Goal: Obtain resource: Obtain resource

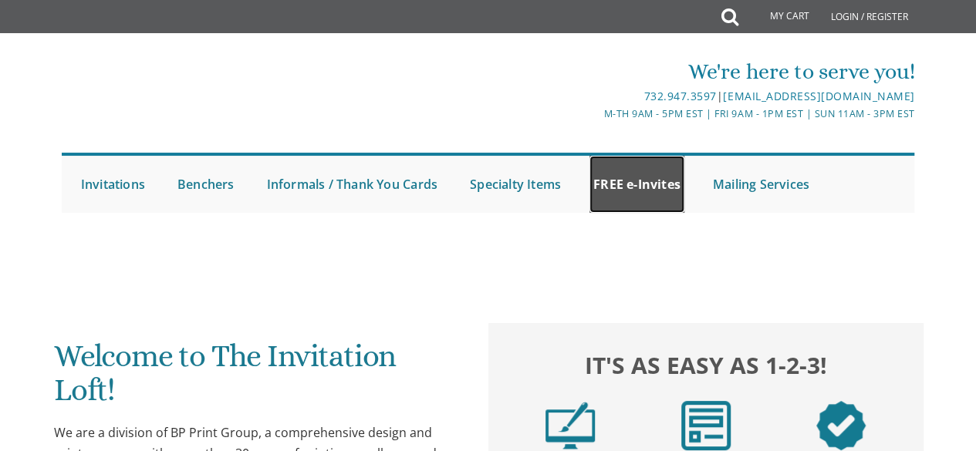
click at [648, 181] on link "FREE e-Invites" at bounding box center [636, 184] width 95 height 57
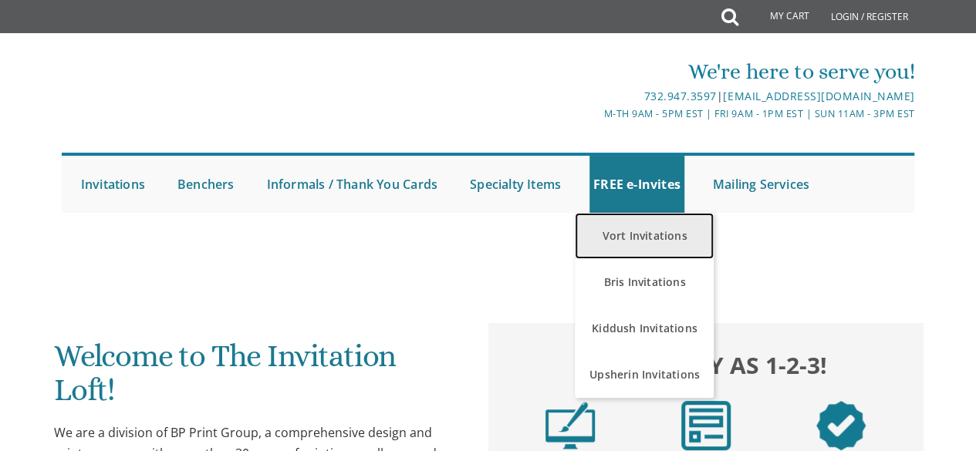
click at [660, 232] on link "Vort Invitations" at bounding box center [644, 236] width 139 height 46
click at [680, 229] on link "Vort Invitations" at bounding box center [644, 236] width 139 height 46
click at [657, 228] on link "Vort Invitations" at bounding box center [644, 236] width 139 height 46
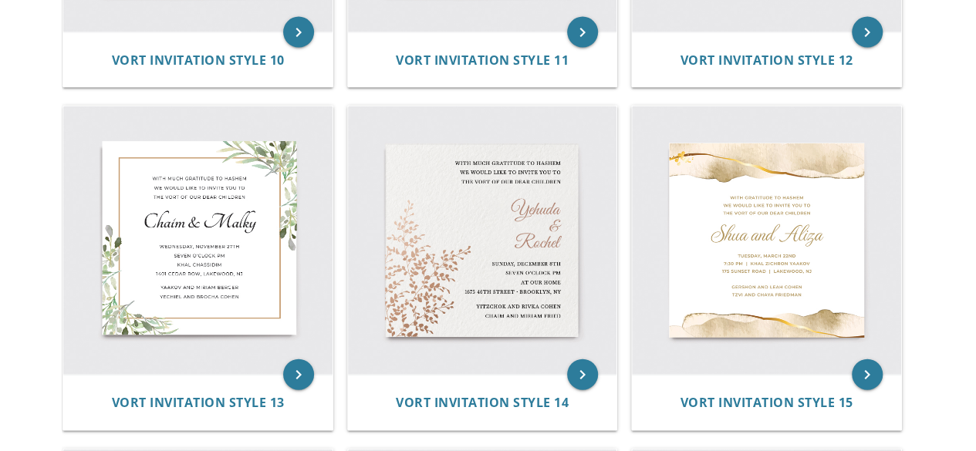
scroll to position [1608, 0]
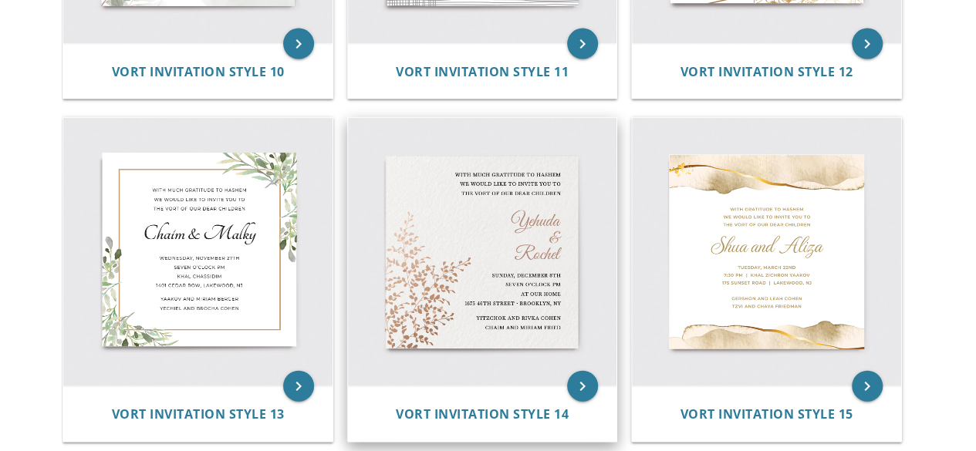
click at [471, 305] on img at bounding box center [482, 252] width 269 height 269
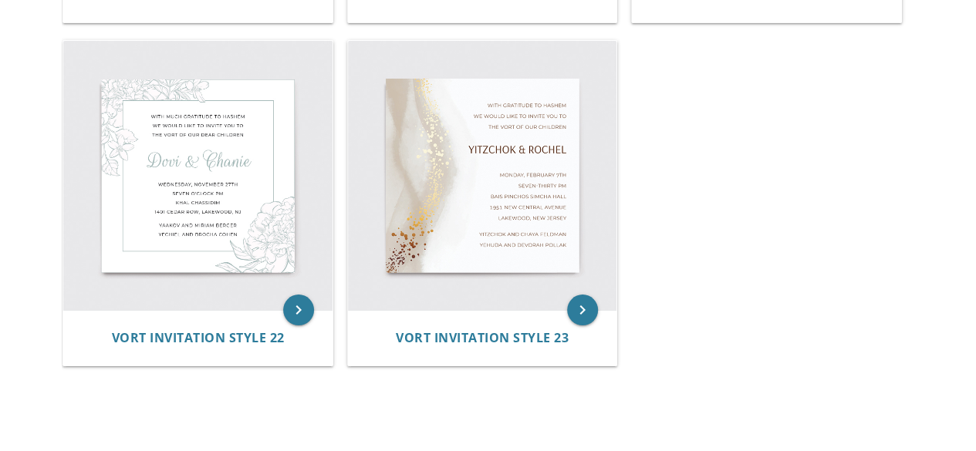
scroll to position [2715, 0]
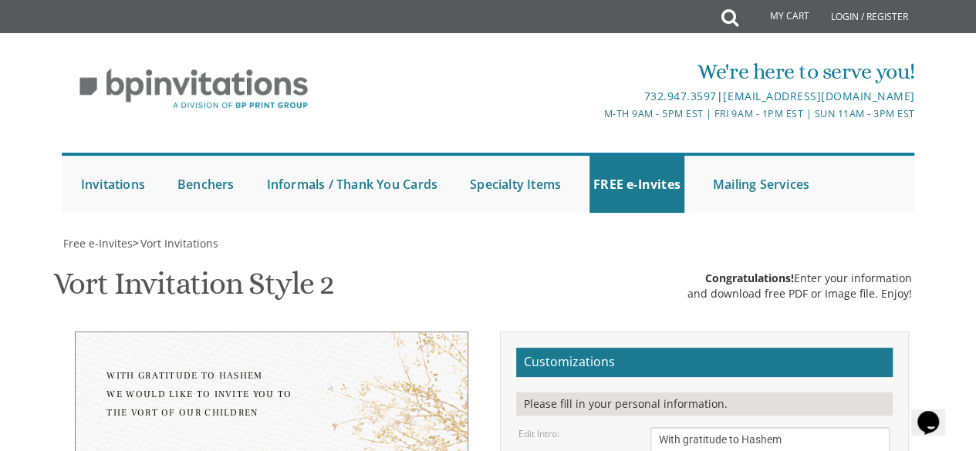
scroll to position [372, 0]
click at [758, 427] on textarea "With gratitude to Hashem We would like to invite you to The vort of our children" at bounding box center [770, 456] width 240 height 58
